Goal: Check status: Check status

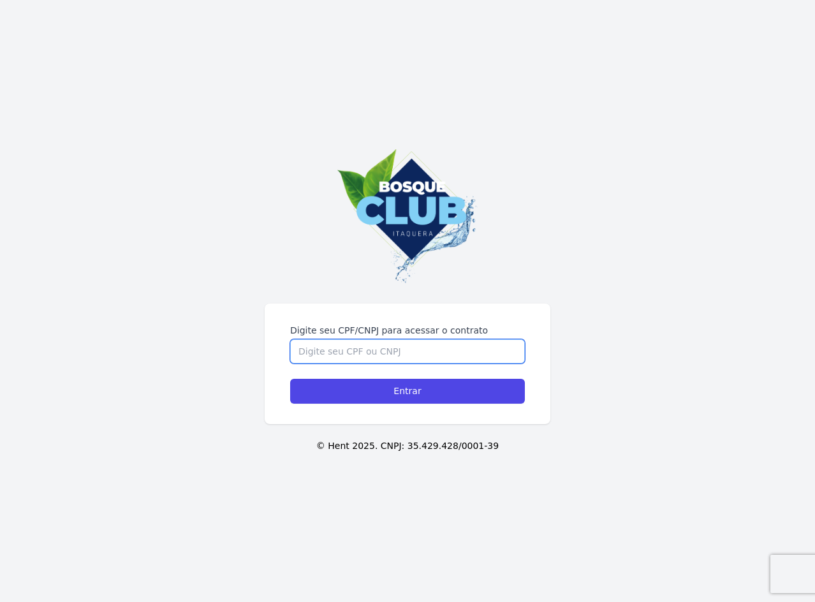
click at [443, 346] on input "Digite seu CPF/CNPJ para acessar o contrato" at bounding box center [407, 351] width 235 height 24
type input "37474363828"
click at [290, 379] on input "Entrar" at bounding box center [407, 391] width 235 height 25
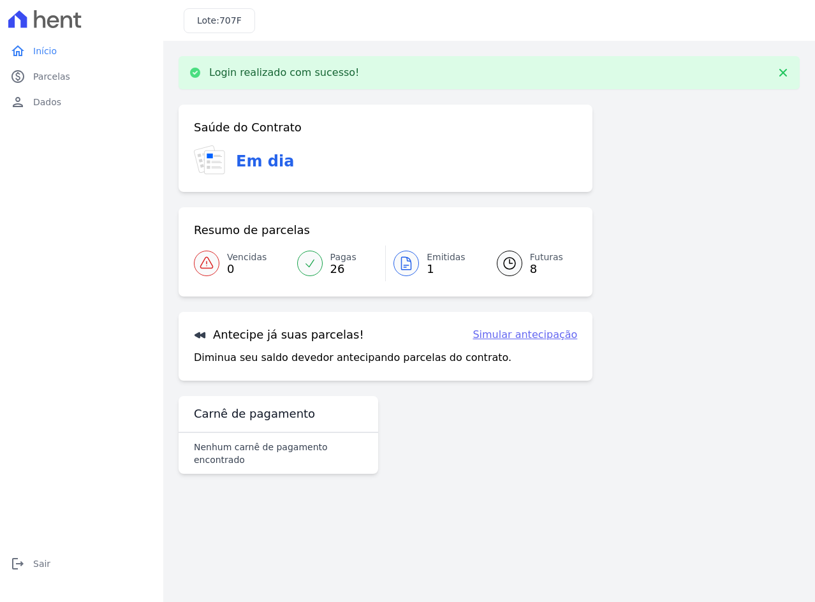
click at [740, 272] on div "Saúde do Contrato Em dia Resumo de parcelas Vencidas 0 Pagas 26 Emitidas 1 Futu…" at bounding box center [489, 295] width 621 height 380
click at [520, 266] on div at bounding box center [510, 264] width 26 height 26
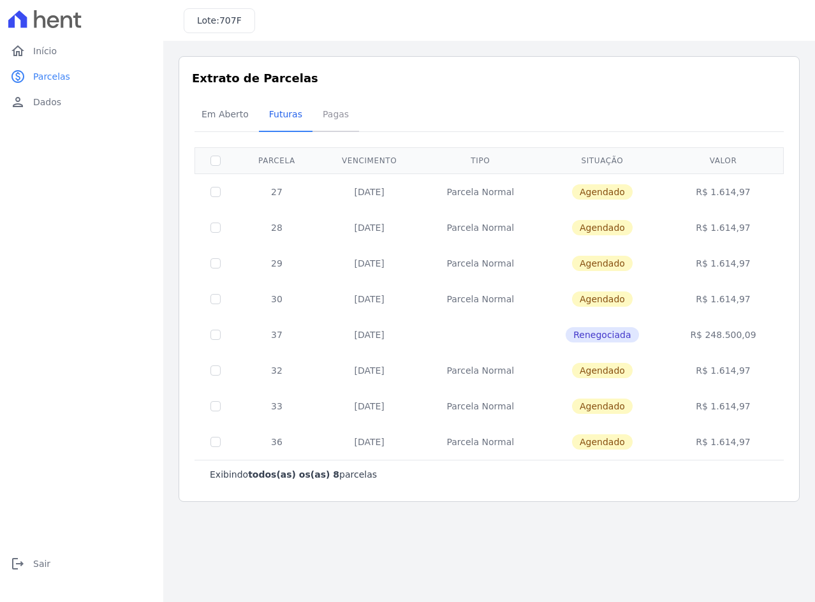
click at [326, 117] on span "Pagas" at bounding box center [335, 114] width 41 height 26
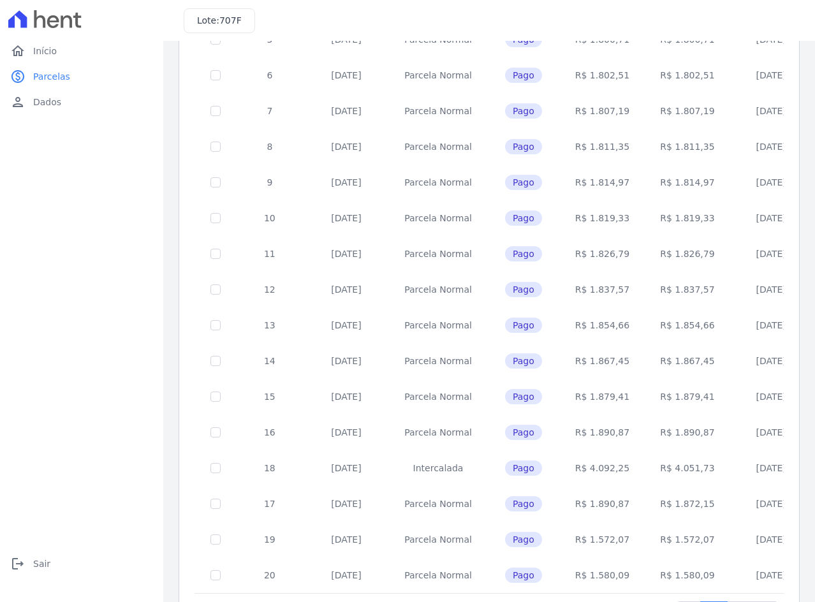
scroll to position [371, 0]
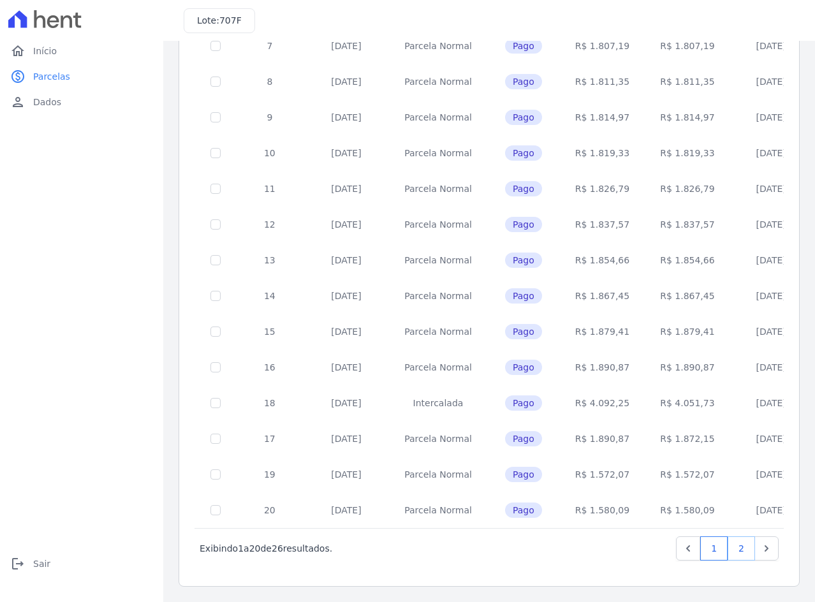
click at [735, 547] on link "2" at bounding box center [741, 549] width 27 height 24
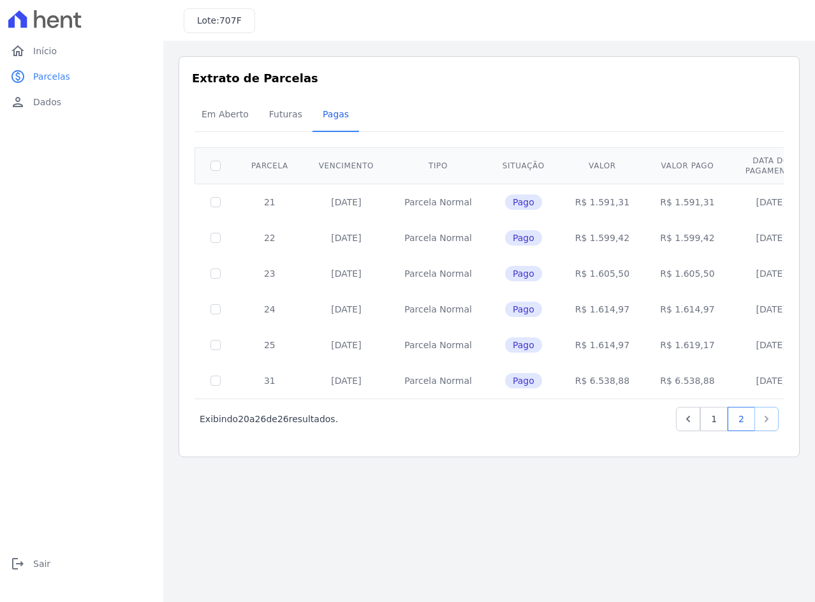
click at [762, 416] on icon "Next" at bounding box center [767, 419] width 13 height 13
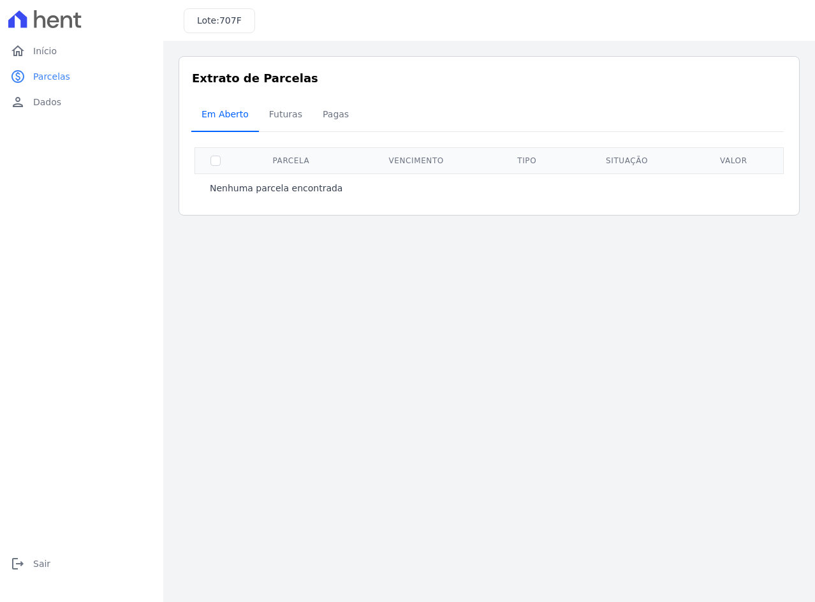
click at [226, 117] on span "Em Aberto" at bounding box center [225, 114] width 63 height 26
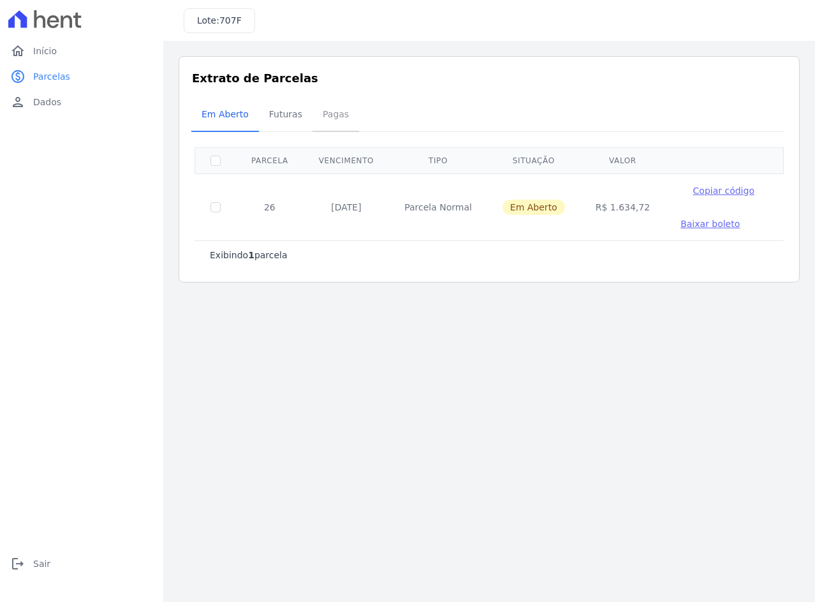
click at [334, 114] on span "Pagas" at bounding box center [335, 114] width 41 height 26
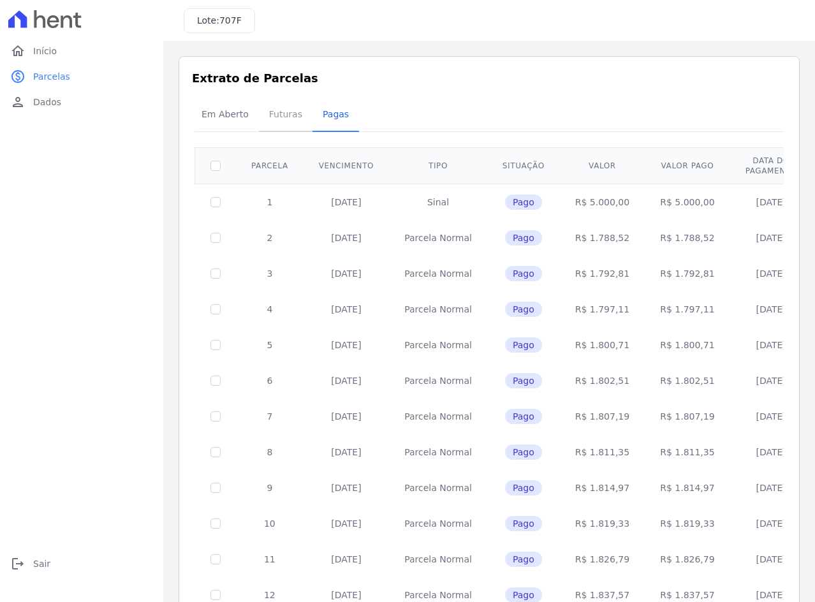
click at [274, 112] on span "Futuras" at bounding box center [286, 114] width 48 height 26
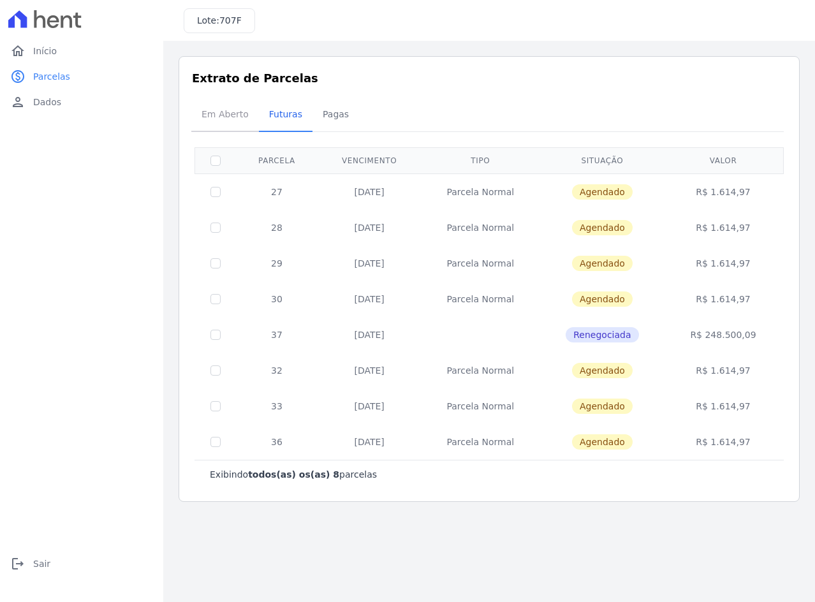
click at [214, 122] on span "Em Aberto" at bounding box center [225, 114] width 63 height 26
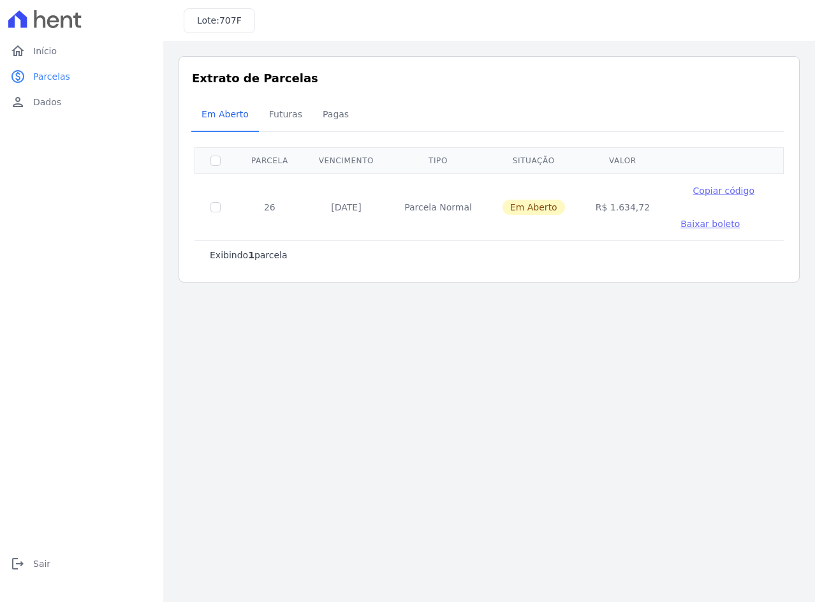
click at [225, 161] on th at bounding box center [215, 160] width 41 height 26
click at [56, 106] on span "Dados" at bounding box center [47, 102] width 28 height 13
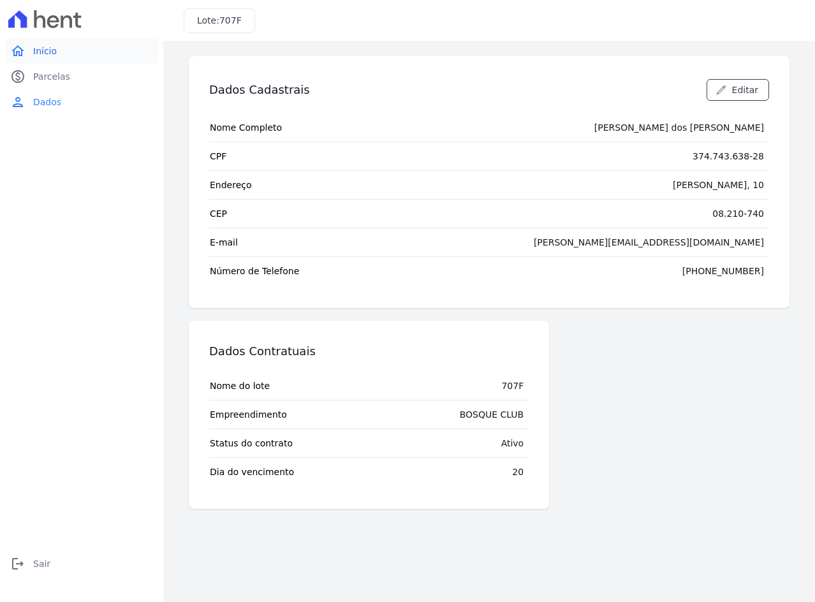
click at [45, 54] on span "Início" at bounding box center [45, 51] width 24 height 13
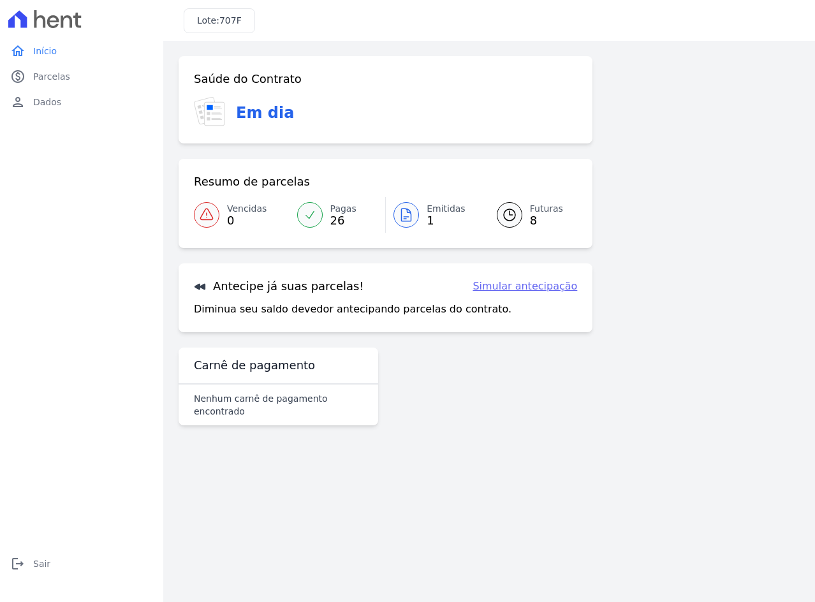
click at [246, 124] on div "Em dia" at bounding box center [385, 112] width 383 height 31
click at [243, 117] on h3 "Em dia" at bounding box center [265, 112] width 58 height 23
click at [176, 117] on div "Confirme os seus contatos Email [PERSON_NAME][EMAIL_ADDRESS][DOMAIN_NAME] Phone…" at bounding box center [489, 246] width 652 height 410
click at [221, 225] on link "Vencidas 0" at bounding box center [242, 215] width 96 height 36
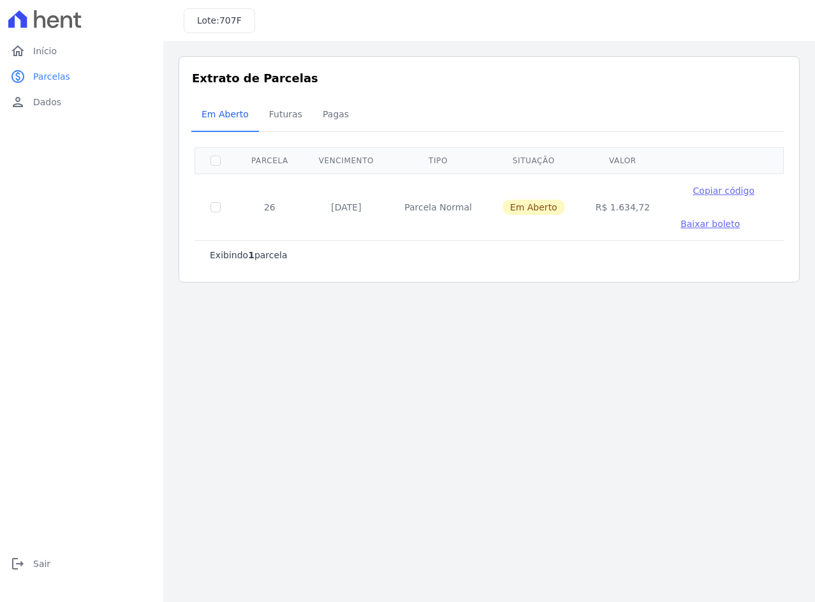
click at [336, 388] on main "Listagem de parcelas Baixar PDF Extrato de Parcelas Em [GEOGRAPHIC_DATA] Futura…" at bounding box center [489, 321] width 652 height 561
click at [34, 53] on span "Início" at bounding box center [45, 51] width 24 height 13
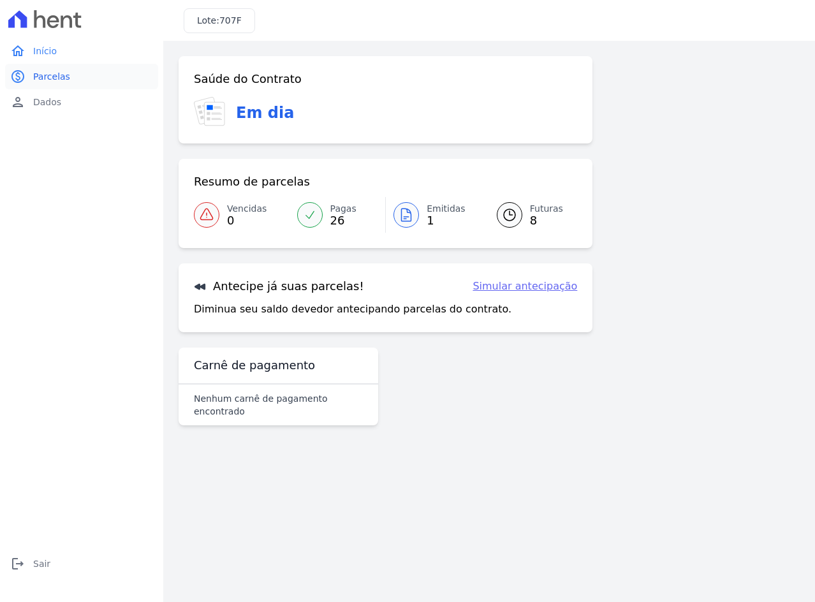
click at [36, 68] on link "paid Parcelas" at bounding box center [81, 77] width 153 height 26
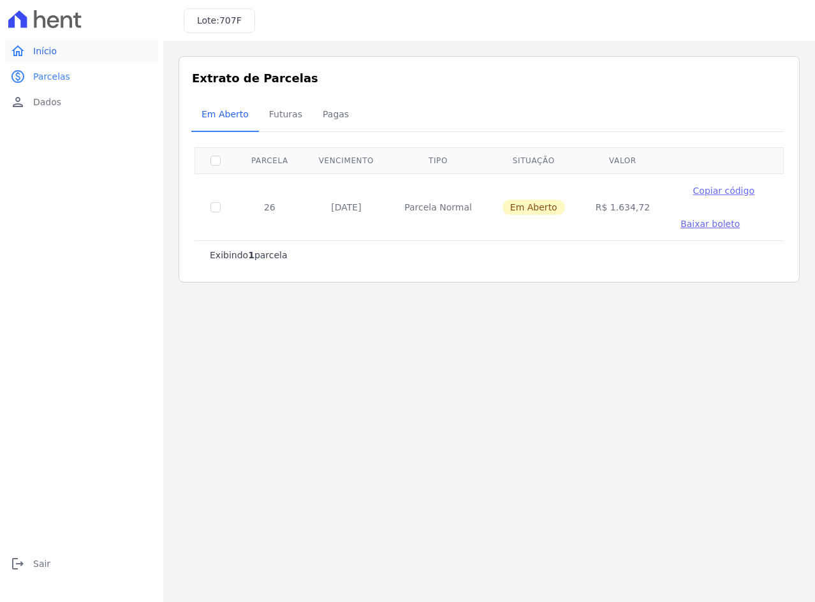
click at [33, 62] on link "home Início" at bounding box center [81, 51] width 153 height 26
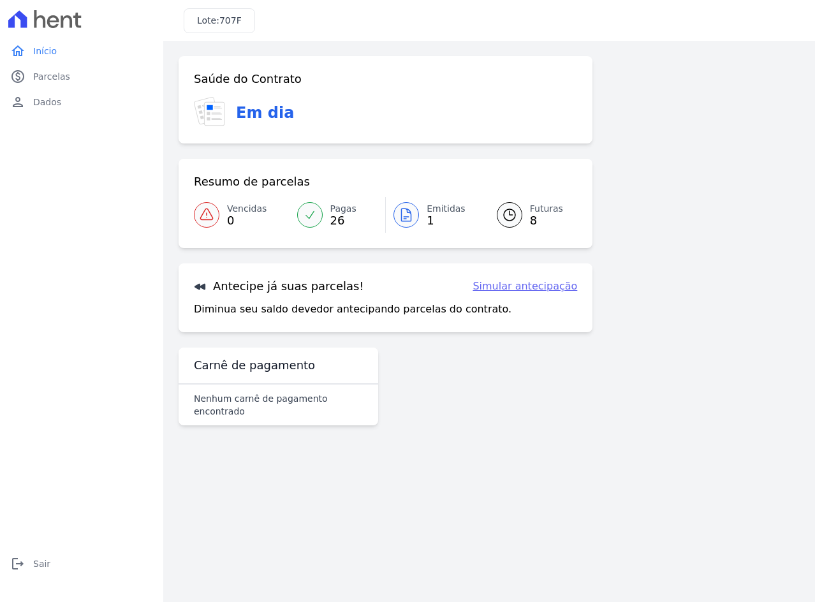
click at [202, 219] on icon at bounding box center [206, 214] width 12 height 11
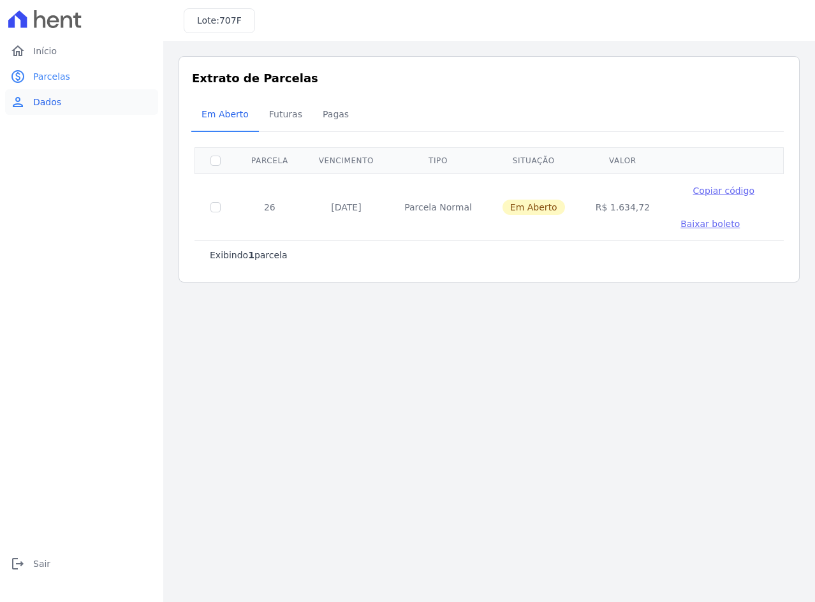
click at [48, 89] on link "person Dados" at bounding box center [81, 102] width 153 height 26
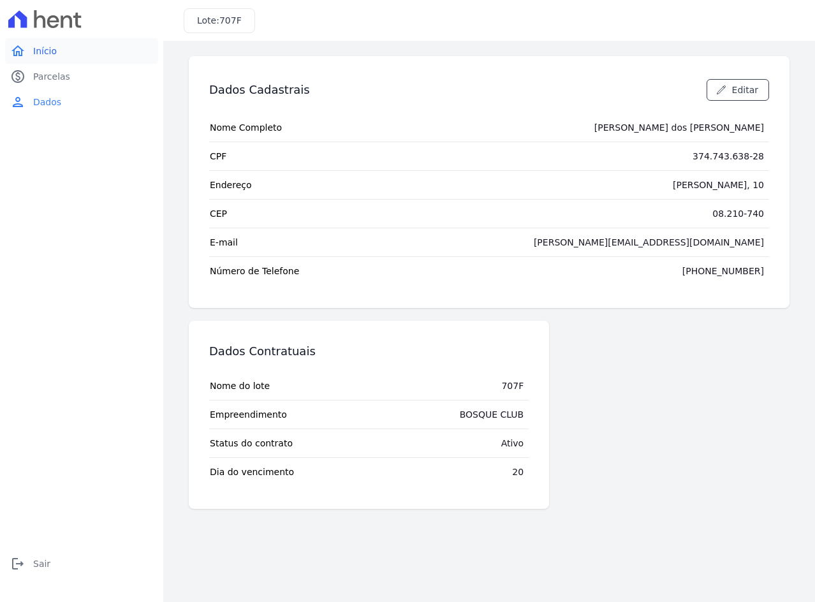
click at [22, 61] on link "home Início" at bounding box center [81, 51] width 153 height 26
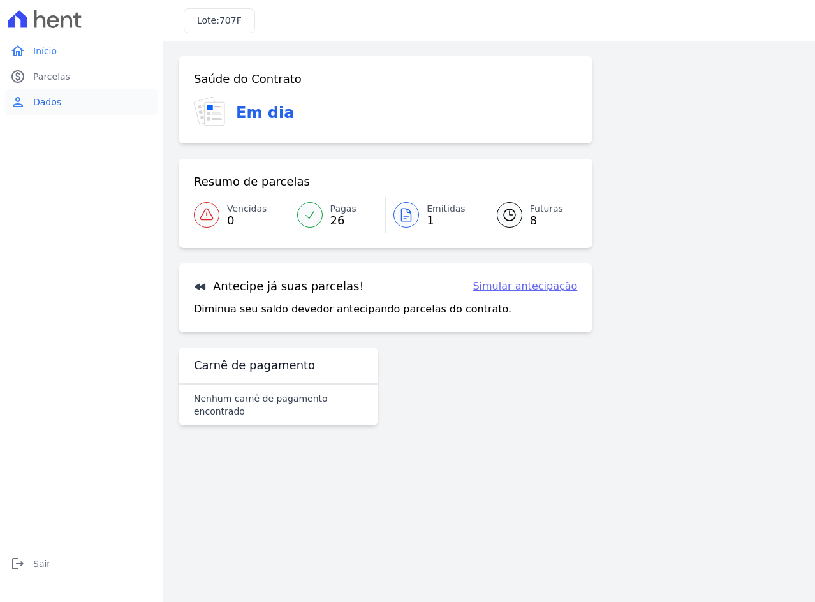
click at [41, 101] on span "Dados" at bounding box center [47, 102] width 28 height 13
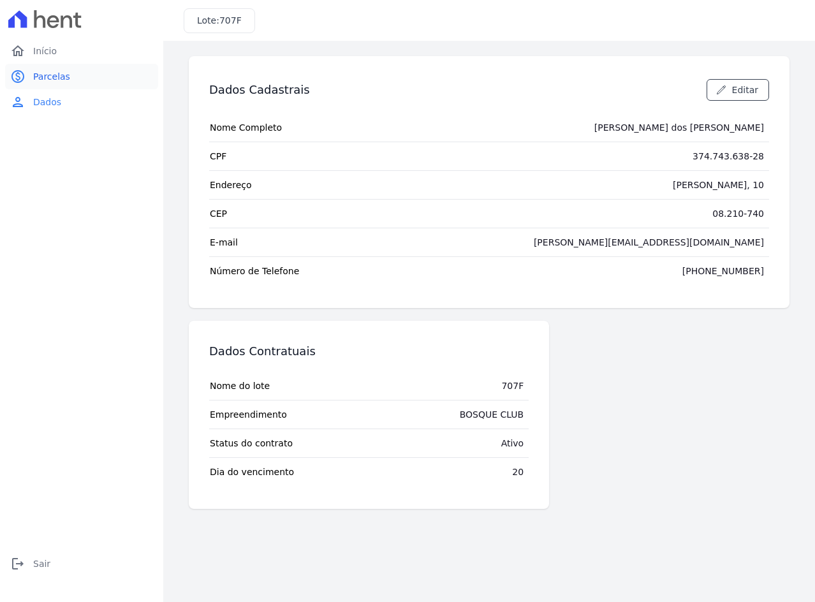
click at [37, 76] on span "Parcelas" at bounding box center [51, 76] width 37 height 13
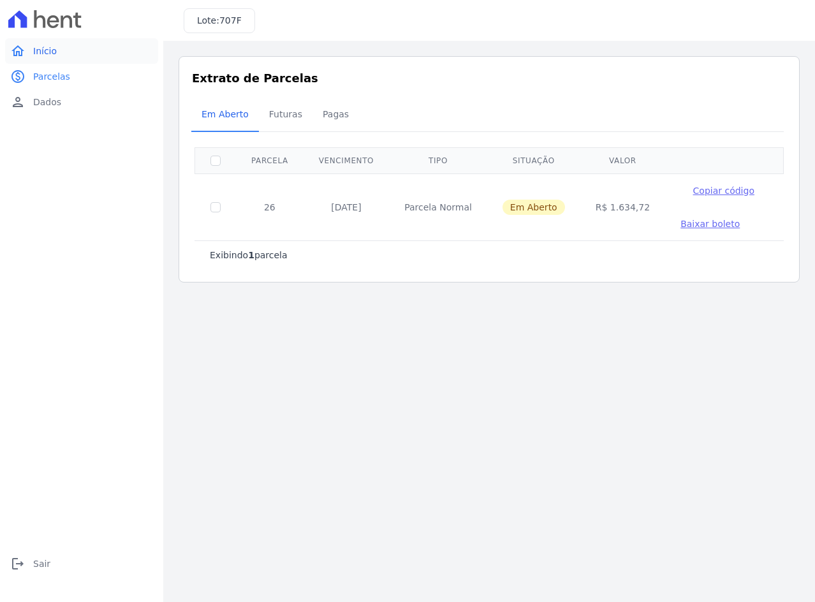
click at [38, 52] on span "Início" at bounding box center [45, 51] width 24 height 13
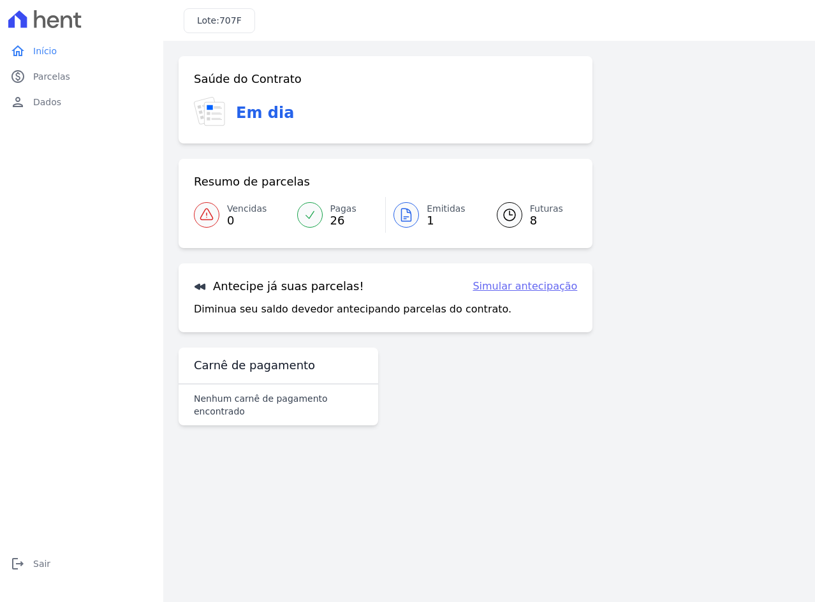
click at [227, 369] on h3 "Carnê de pagamento" at bounding box center [254, 365] width 121 height 15
click at [293, 369] on h3 "Carnê de pagamento" at bounding box center [254, 365] width 121 height 15
click at [270, 408] on div "Nenhum carnê de pagamento encontrado" at bounding box center [279, 405] width 200 height 41
click at [547, 211] on span "Futuras" at bounding box center [546, 208] width 33 height 13
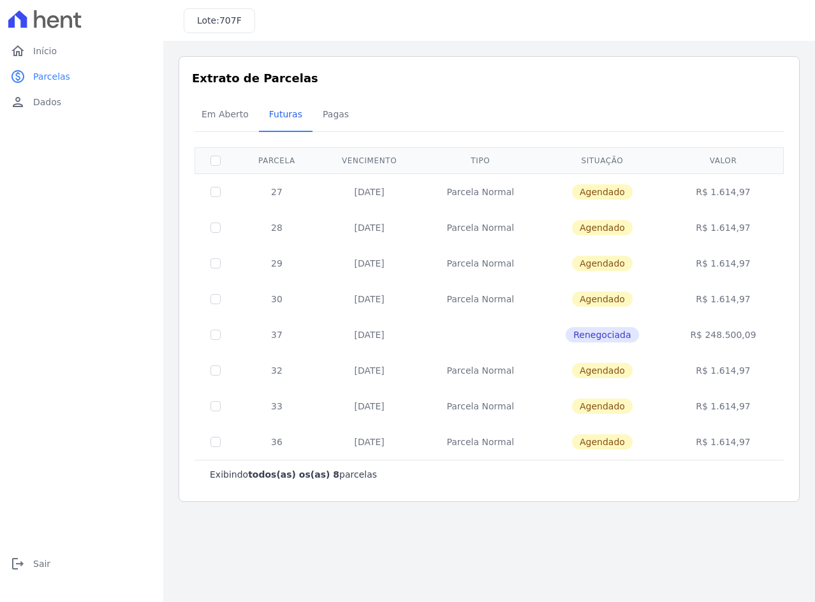
drag, startPoint x: 308, startPoint y: 469, endPoint x: 308, endPoint y: 450, distance: 18.5
click at [308, 470] on b "todos(as) os(as) 8" at bounding box center [293, 475] width 91 height 10
click at [612, 336] on span "Renegociada" at bounding box center [602, 334] width 73 height 15
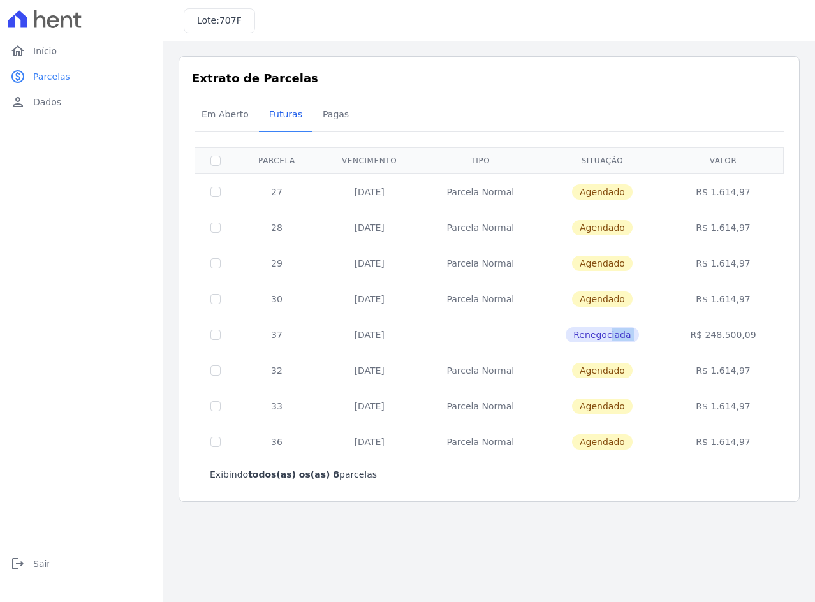
click at [657, 342] on td "Renegociada" at bounding box center [602, 335] width 125 height 36
click at [620, 293] on span "Agendado" at bounding box center [602, 299] width 61 height 15
click at [218, 113] on span "Em Aberto" at bounding box center [225, 114] width 63 height 26
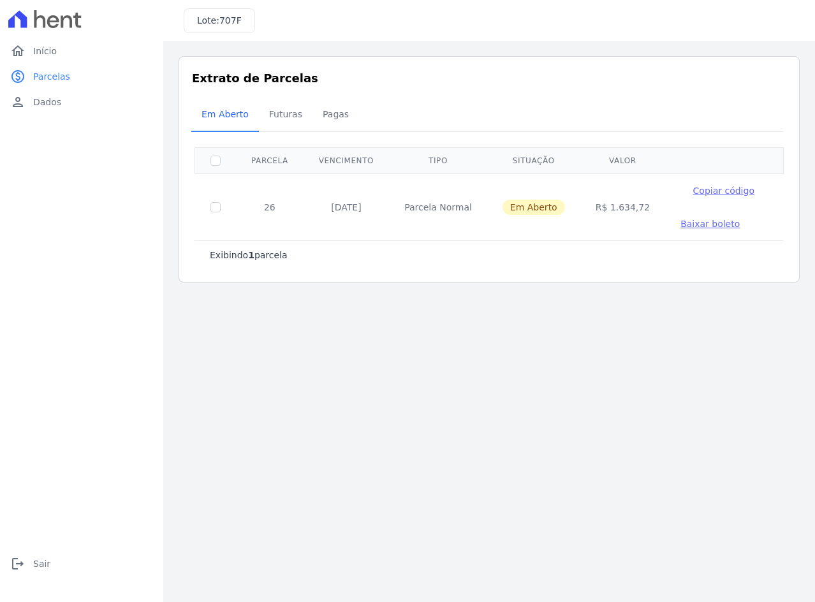
click at [534, 207] on span "Em Aberto" at bounding box center [534, 207] width 63 height 15
click at [283, 107] on span "Futuras" at bounding box center [286, 114] width 48 height 26
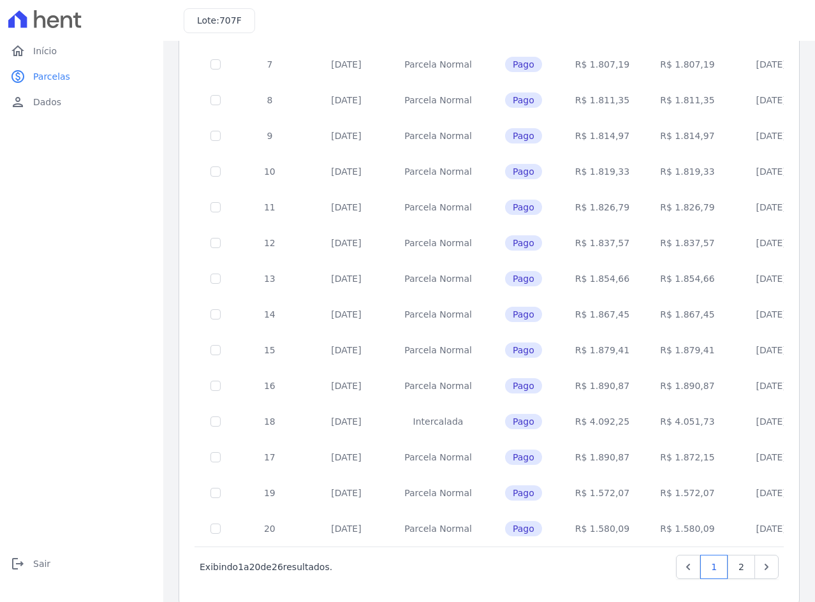
scroll to position [371, 0]
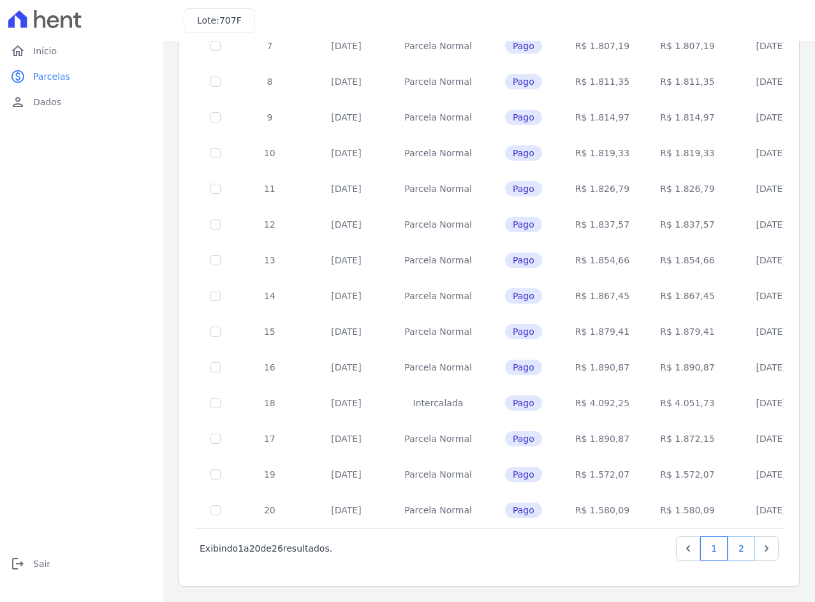
click at [731, 550] on link "2" at bounding box center [741, 549] width 27 height 24
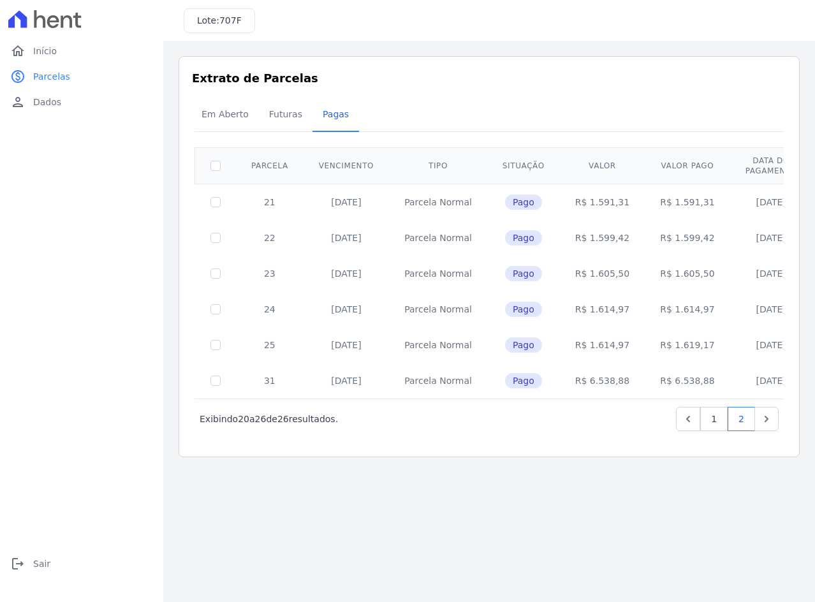
click at [662, 389] on td "R$ 6.538,88" at bounding box center [687, 381] width 85 height 36
click at [658, 382] on td "R$ 6.538,88" at bounding box center [687, 381] width 85 height 36
click at [624, 410] on div "Exibindo 20 a 26 de 26 resultados. 1 2" at bounding box center [489, 419] width 579 height 24
click at [766, 420] on icon "Next" at bounding box center [767, 419] width 13 height 13
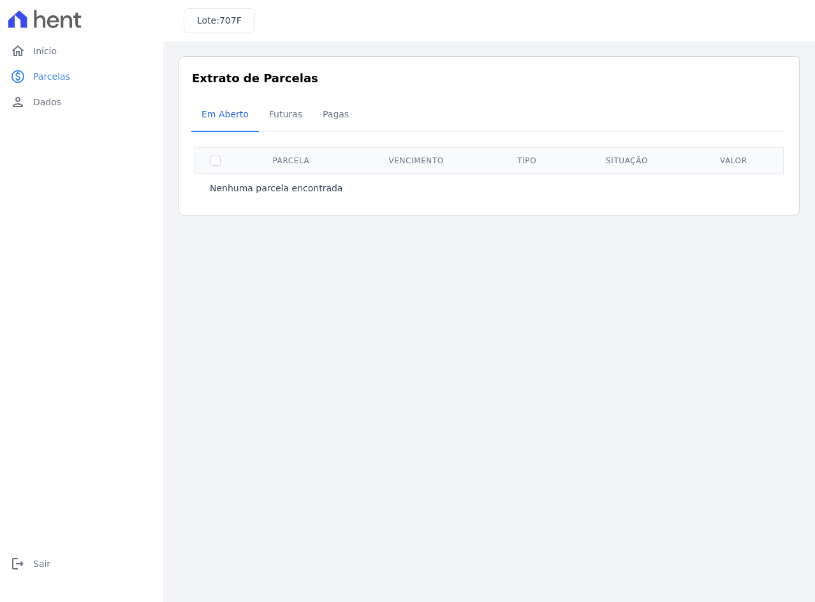
click at [209, 156] on th at bounding box center [215, 160] width 41 height 26
click at [216, 166] on th at bounding box center [215, 160] width 41 height 26
click at [274, 113] on span "Futuras" at bounding box center [286, 114] width 48 height 26
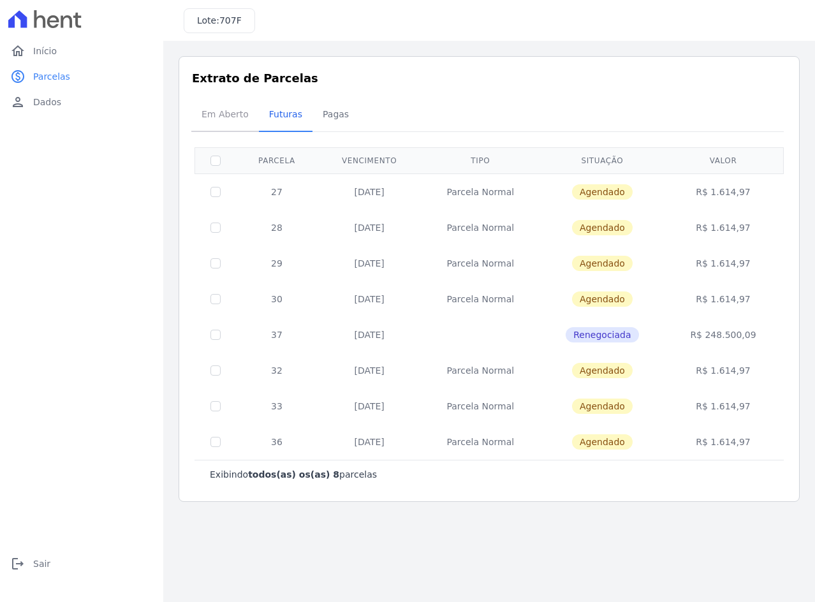
click at [219, 113] on span "Em Aberto" at bounding box center [225, 114] width 63 height 26
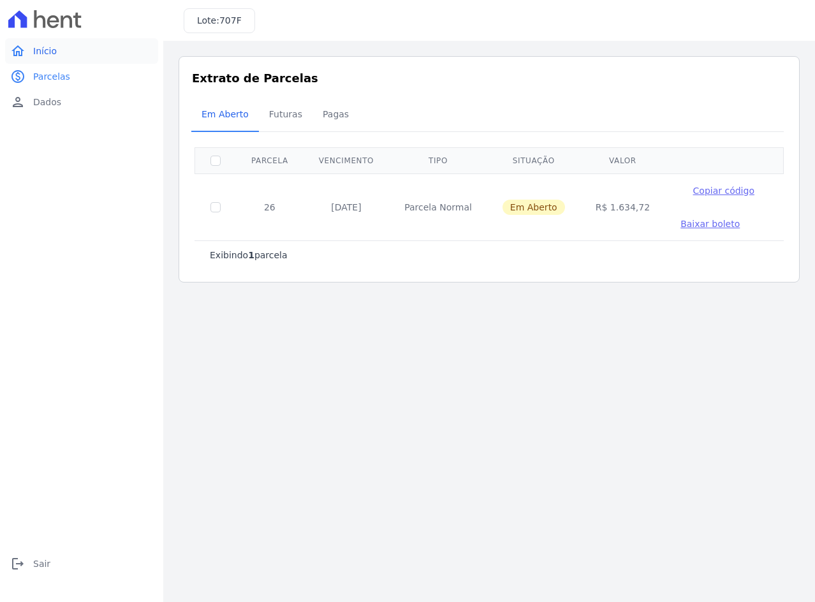
click at [60, 48] on link "home Início" at bounding box center [81, 51] width 153 height 26
